Goal: Information Seeking & Learning: Learn about a topic

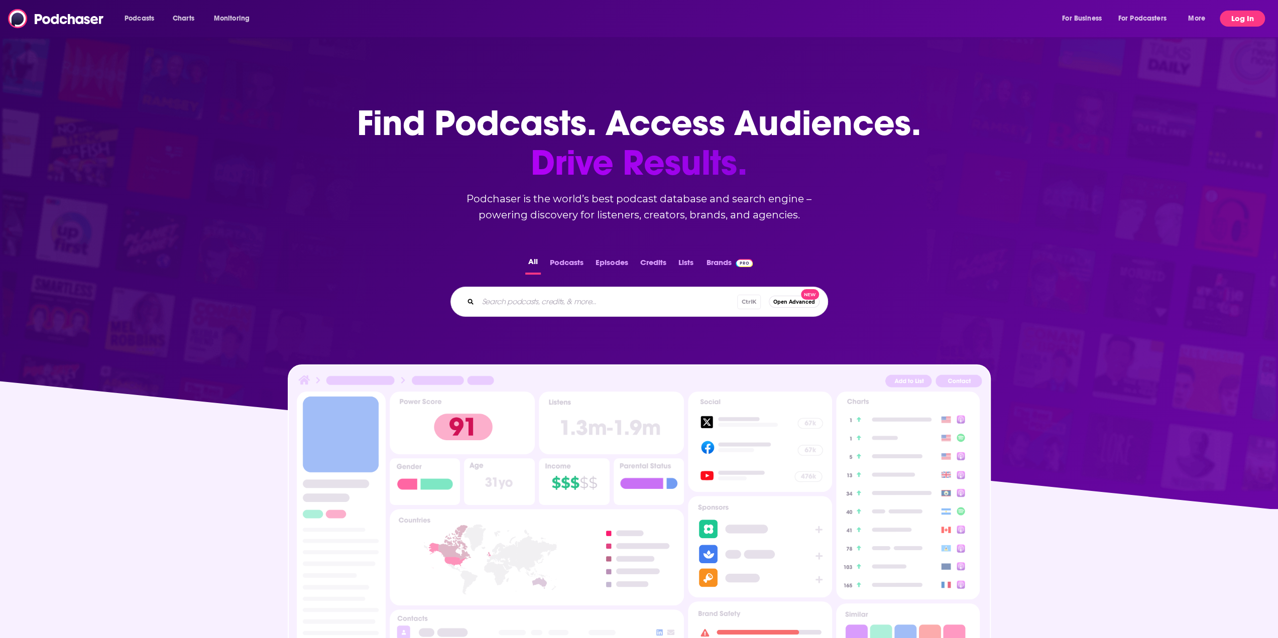
click at [1226, 16] on button "Log In" at bounding box center [1242, 19] width 45 height 16
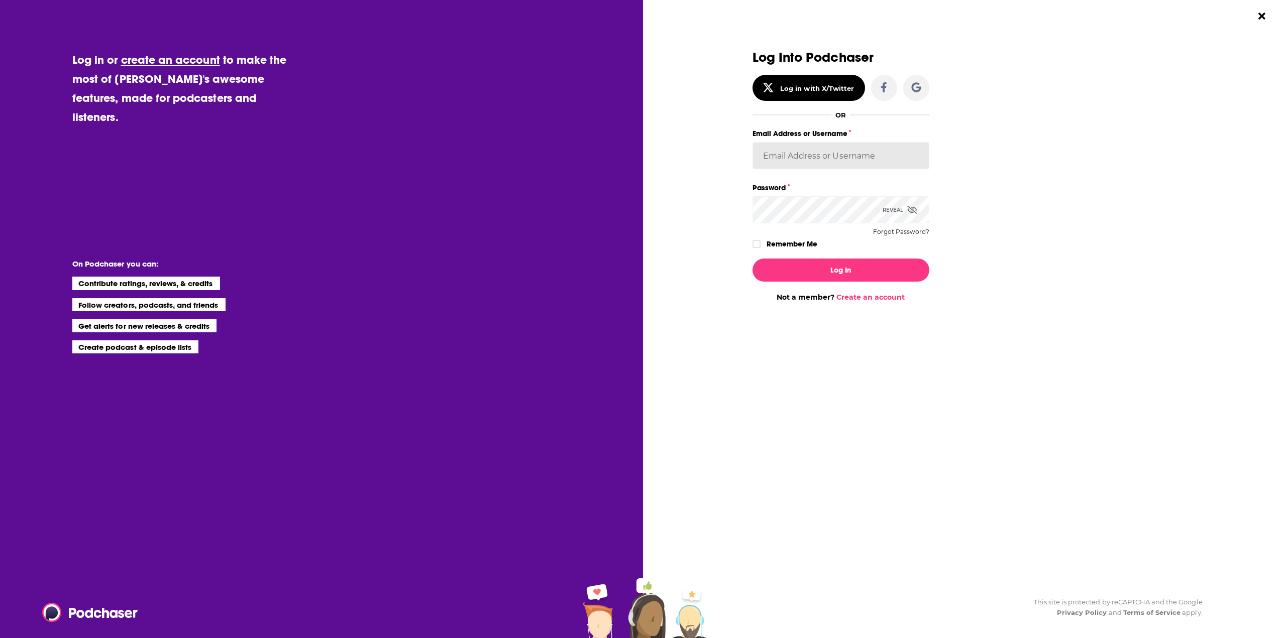
click at [826, 160] on input "Email Address or Username" at bounding box center [840, 155] width 177 height 27
type input "tessvanden"
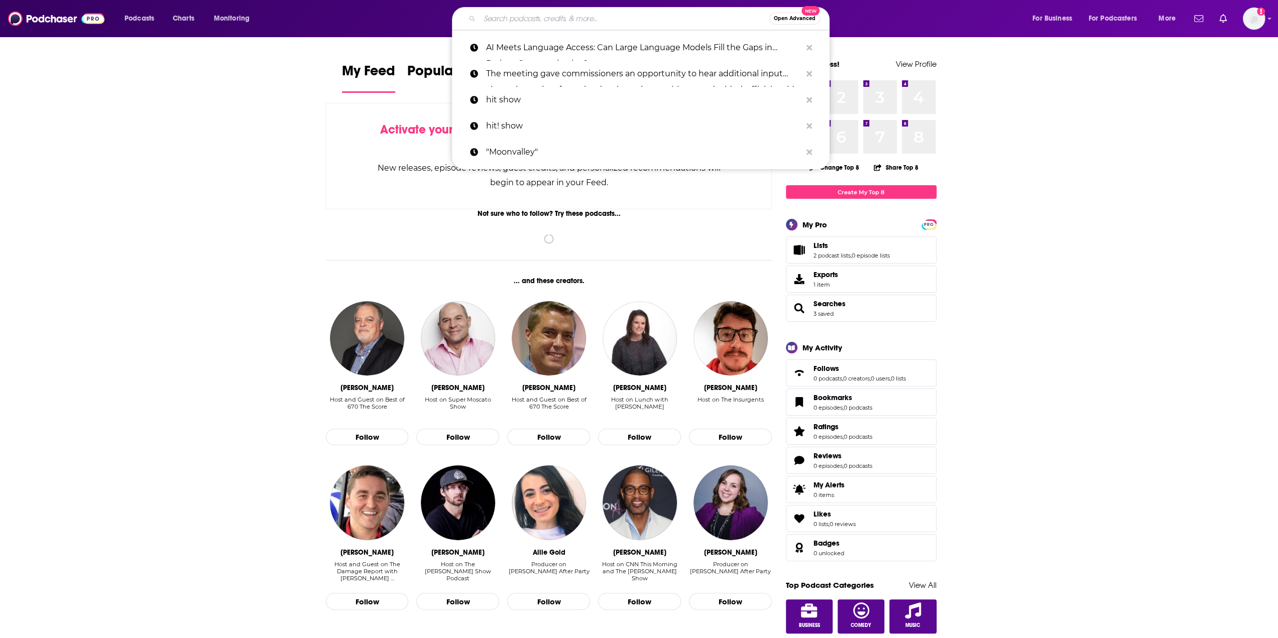
click at [535, 19] on input "Search podcasts, credits, & more..." at bounding box center [625, 19] width 290 height 16
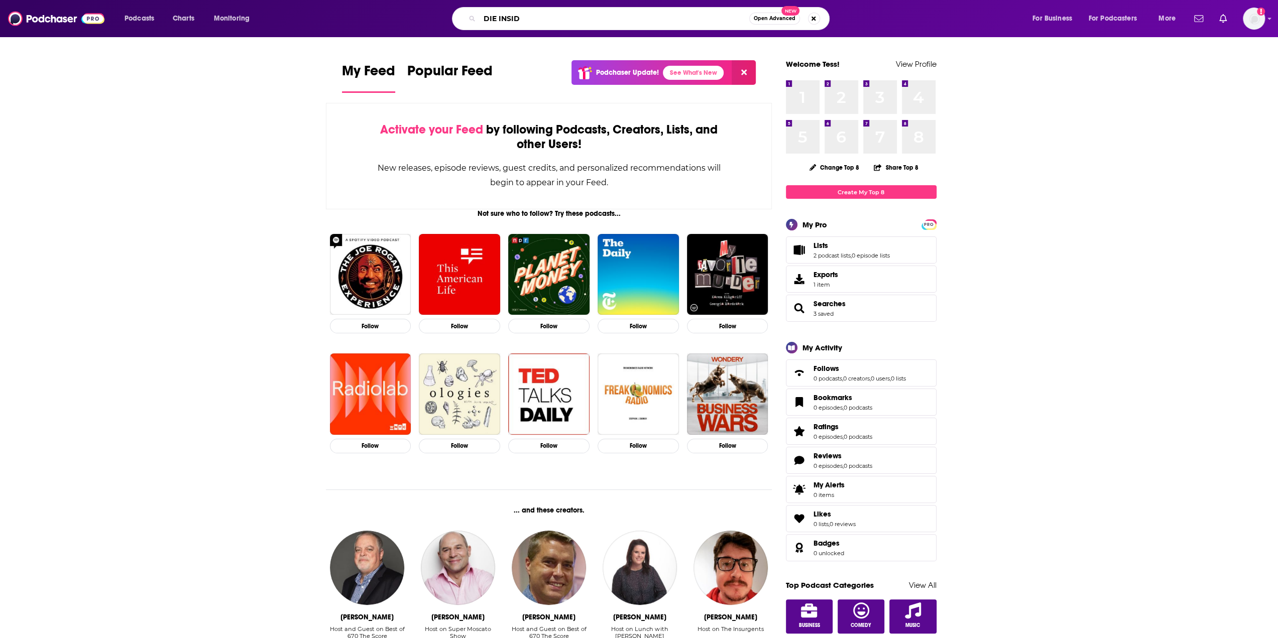
type input "DIE INSIDE"
type input "EY Sustainability Matters"
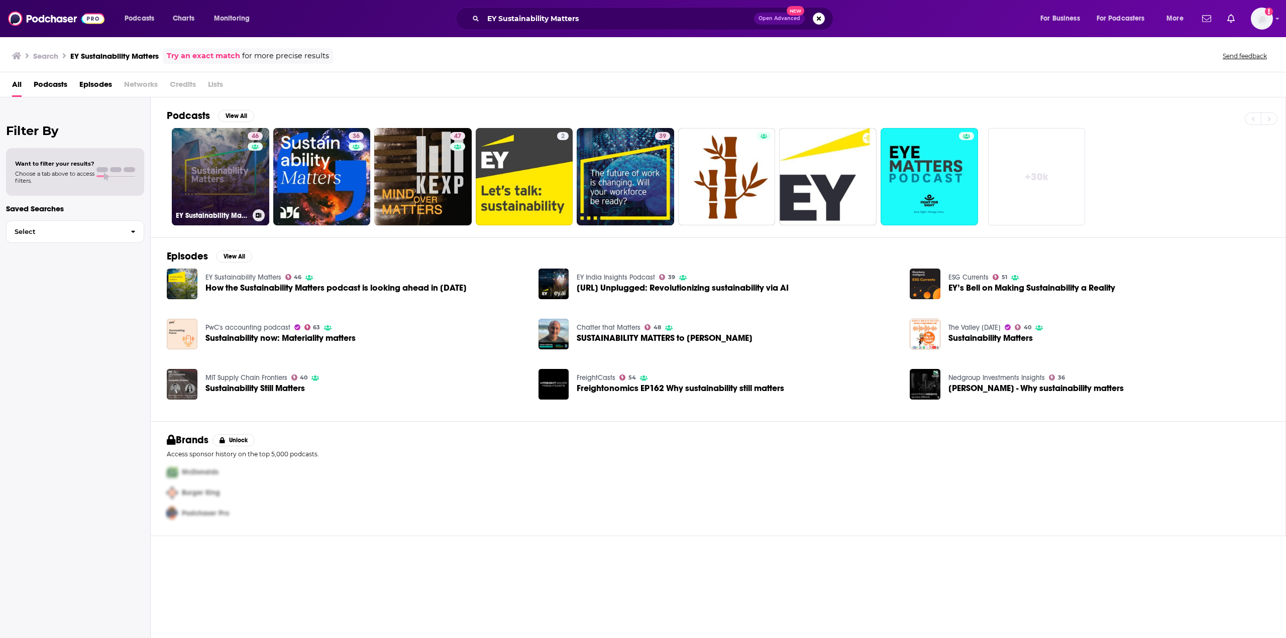
click at [255, 165] on div "46" at bounding box center [257, 170] width 18 height 77
